Goal: Transaction & Acquisition: Purchase product/service

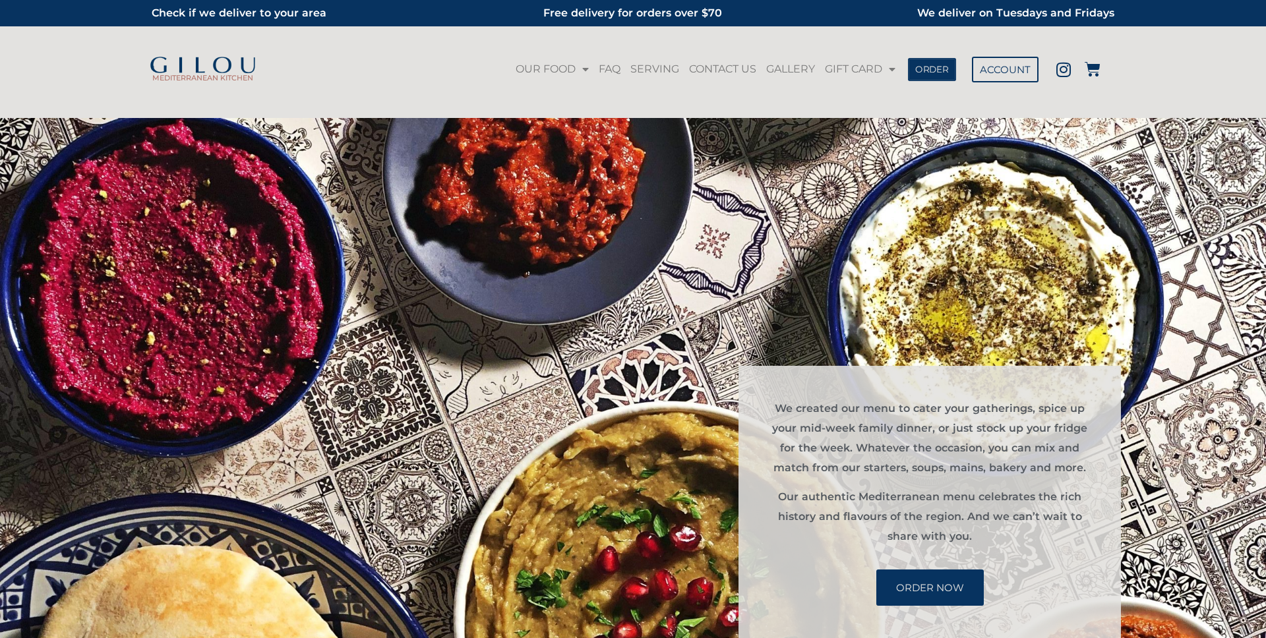
click at [946, 63] on link "ORDER" at bounding box center [932, 68] width 48 height 23
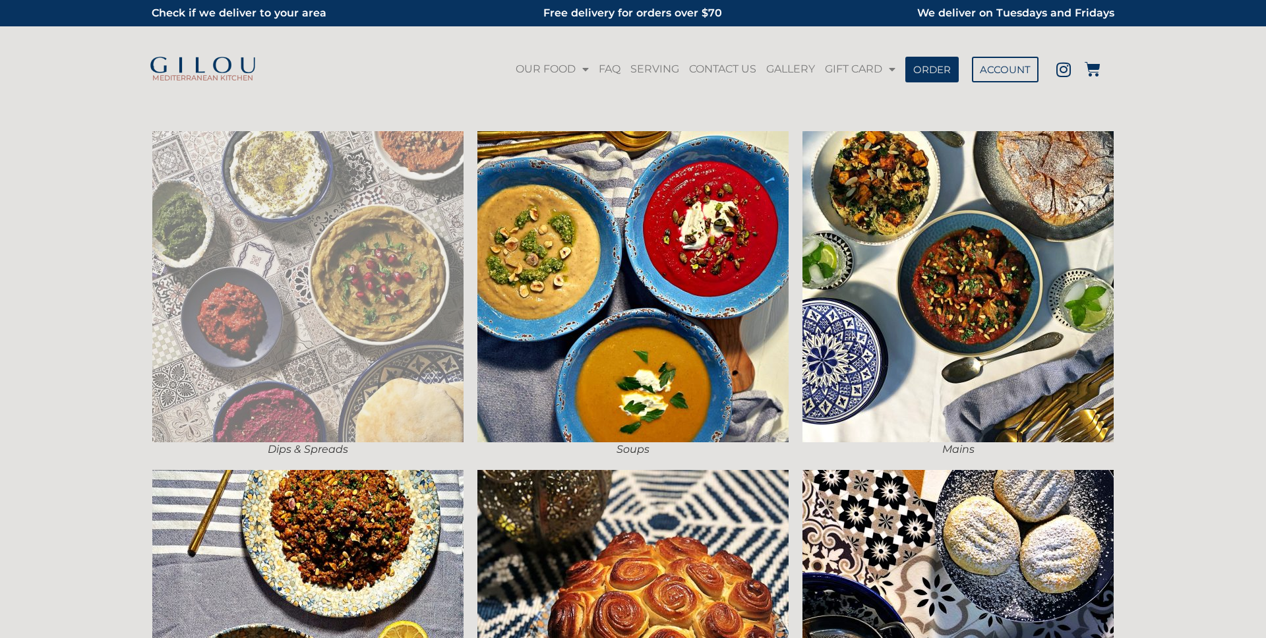
click at [236, 301] on img at bounding box center [307, 286] width 311 height 311
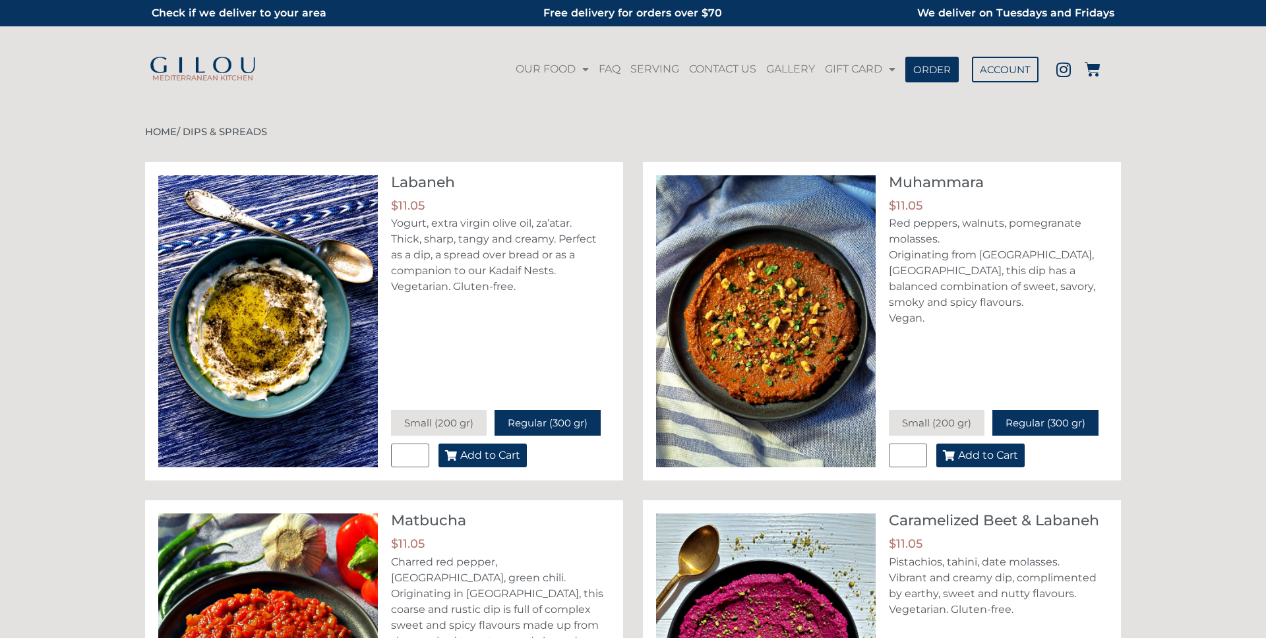
click at [497, 456] on span "Add to Cart" at bounding box center [490, 455] width 60 height 11
click at [1090, 72] on icon at bounding box center [1093, 69] width 16 height 16
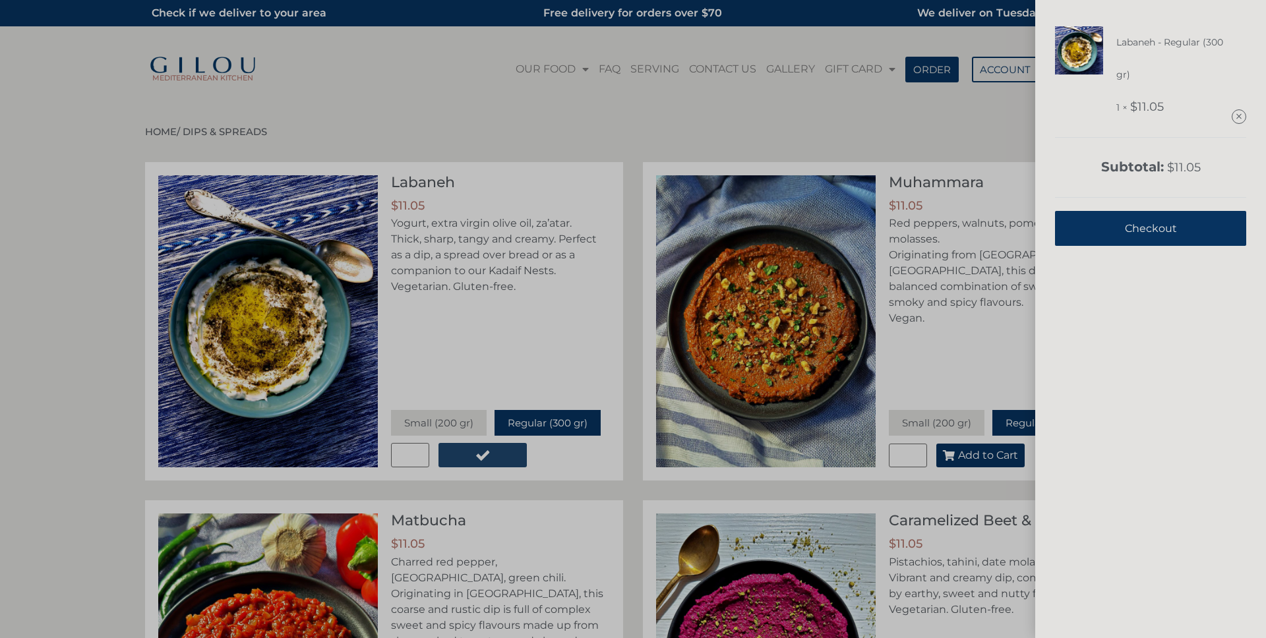
click at [1153, 232] on span "Checkout" at bounding box center [1151, 228] width 52 height 32
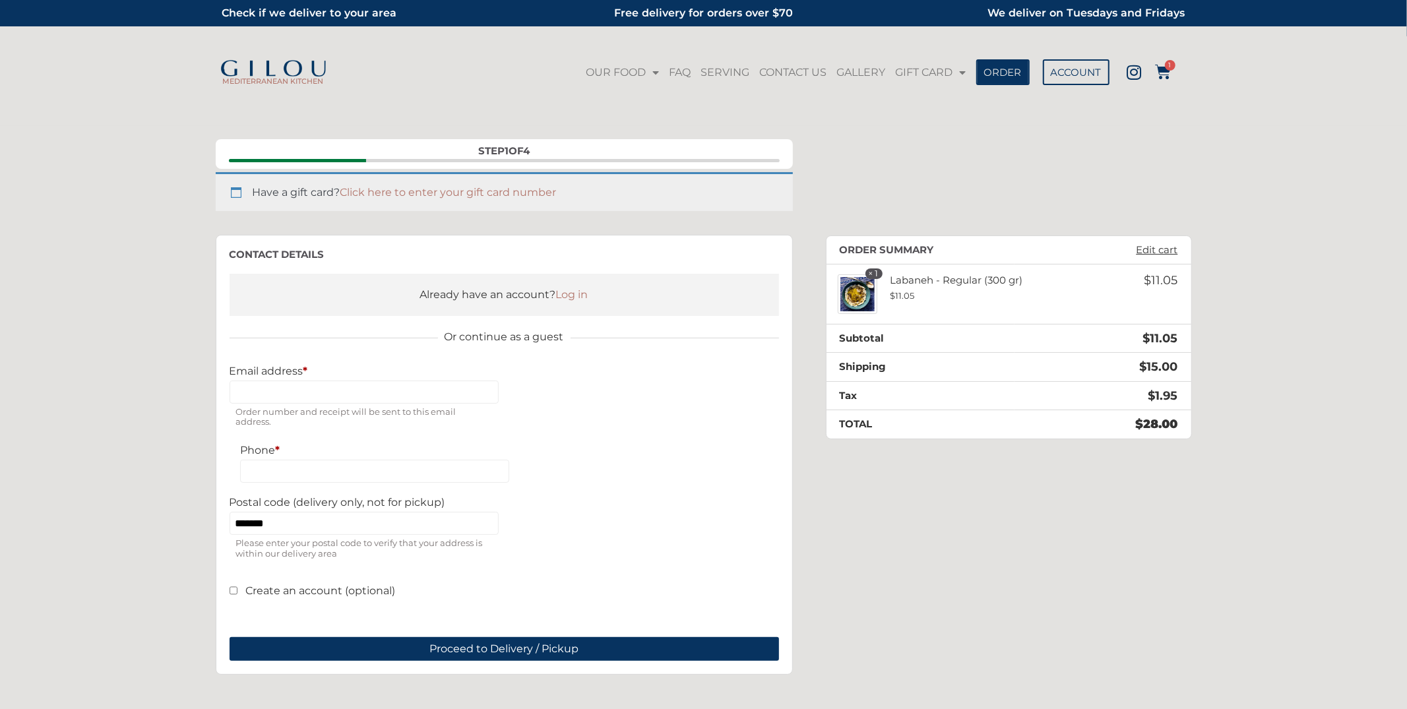
click at [278, 72] on img at bounding box center [273, 69] width 109 height 18
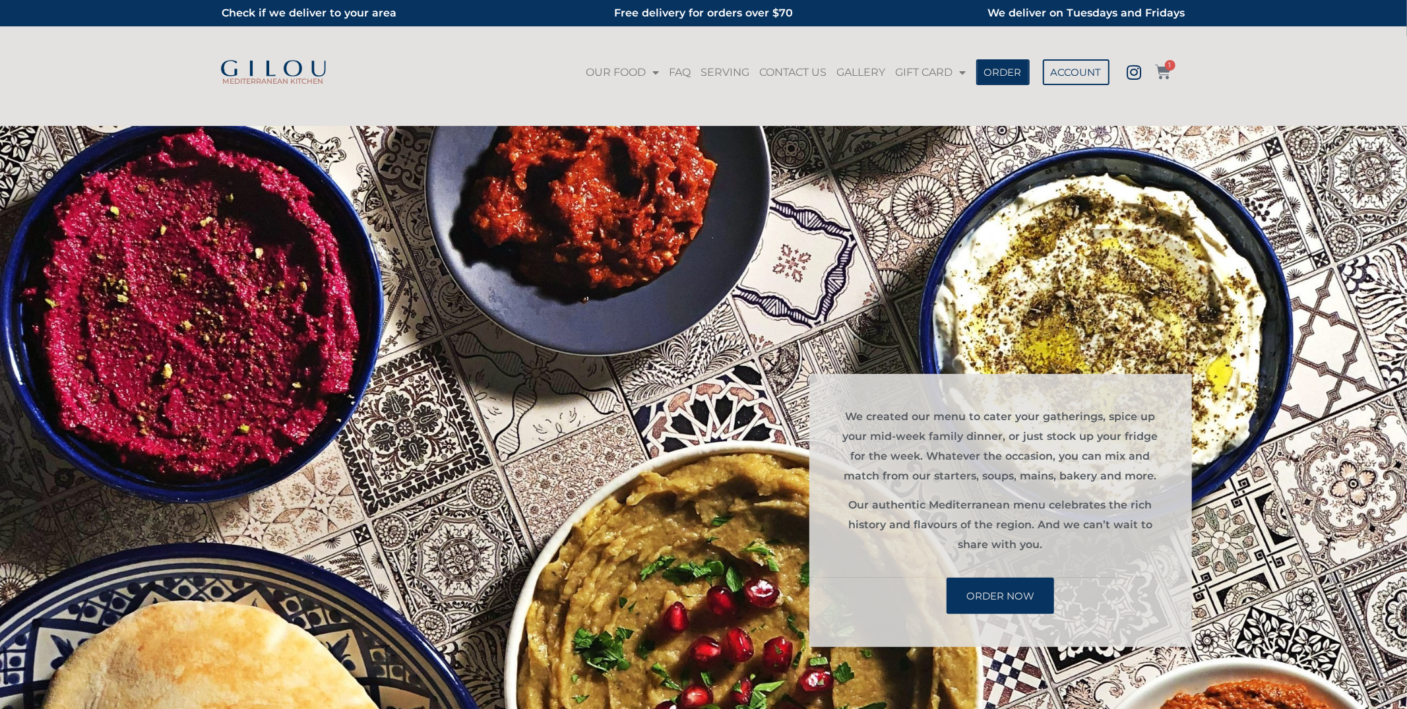
click at [1162, 71] on icon at bounding box center [1163, 72] width 16 height 16
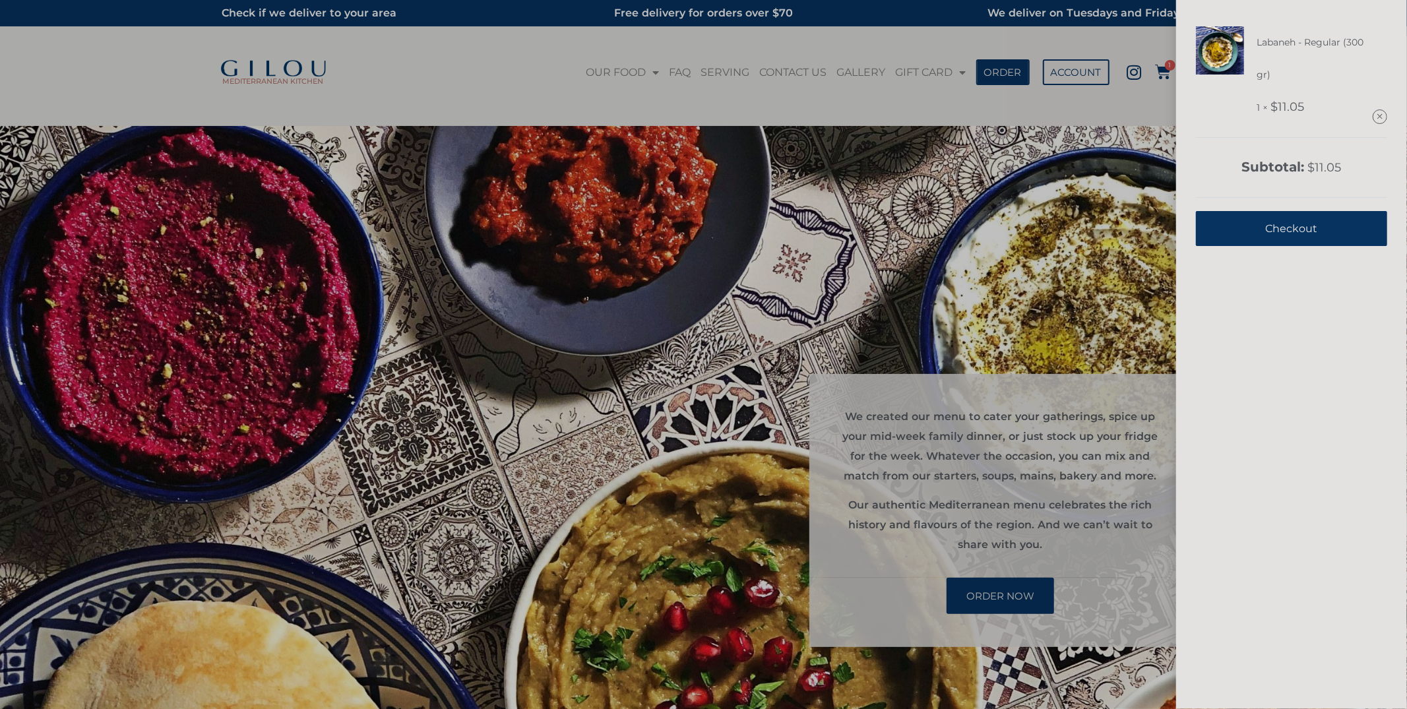
click at [1256, 232] on link "Checkout" at bounding box center [1291, 228] width 191 height 35
